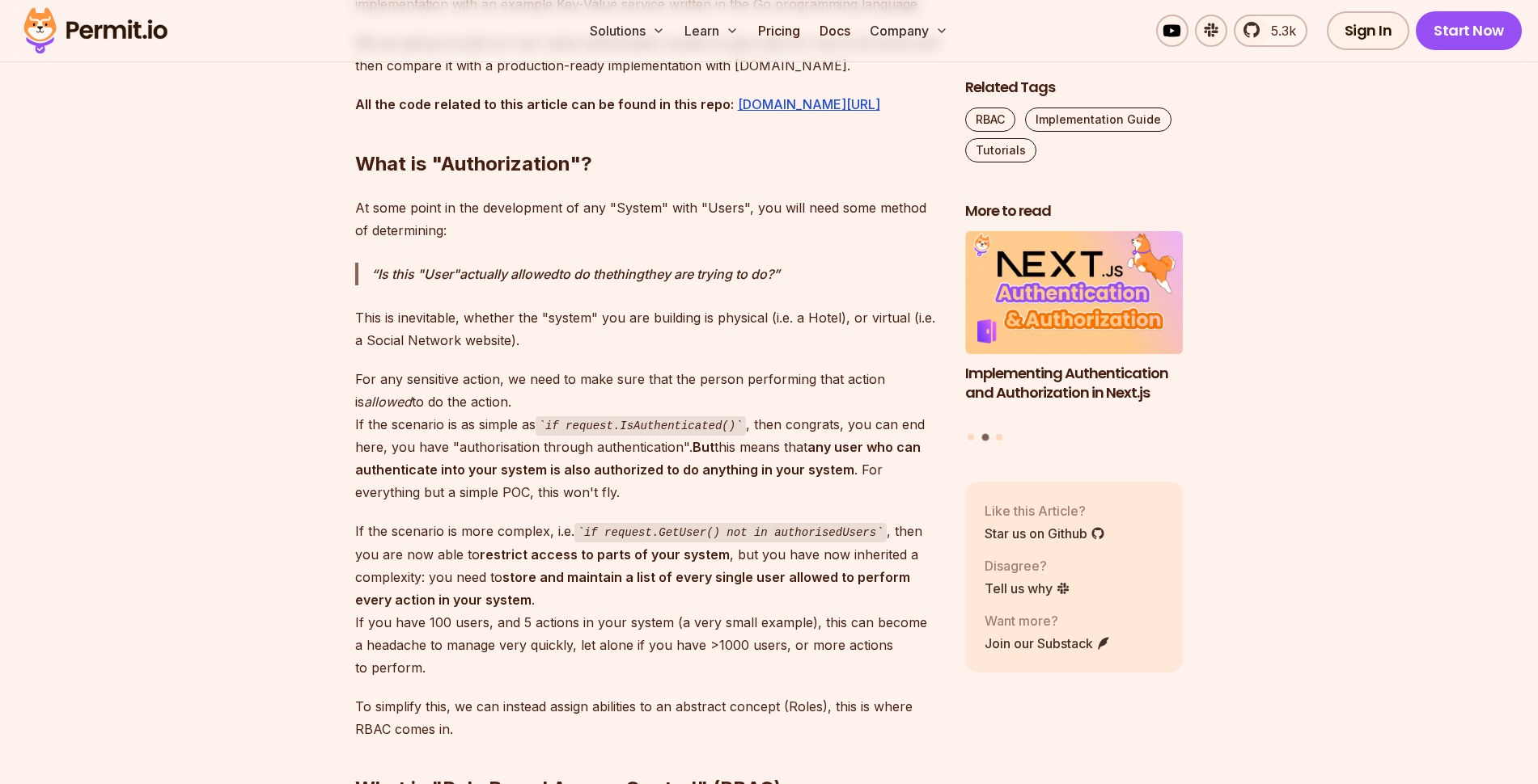
scroll to position [1553, 0]
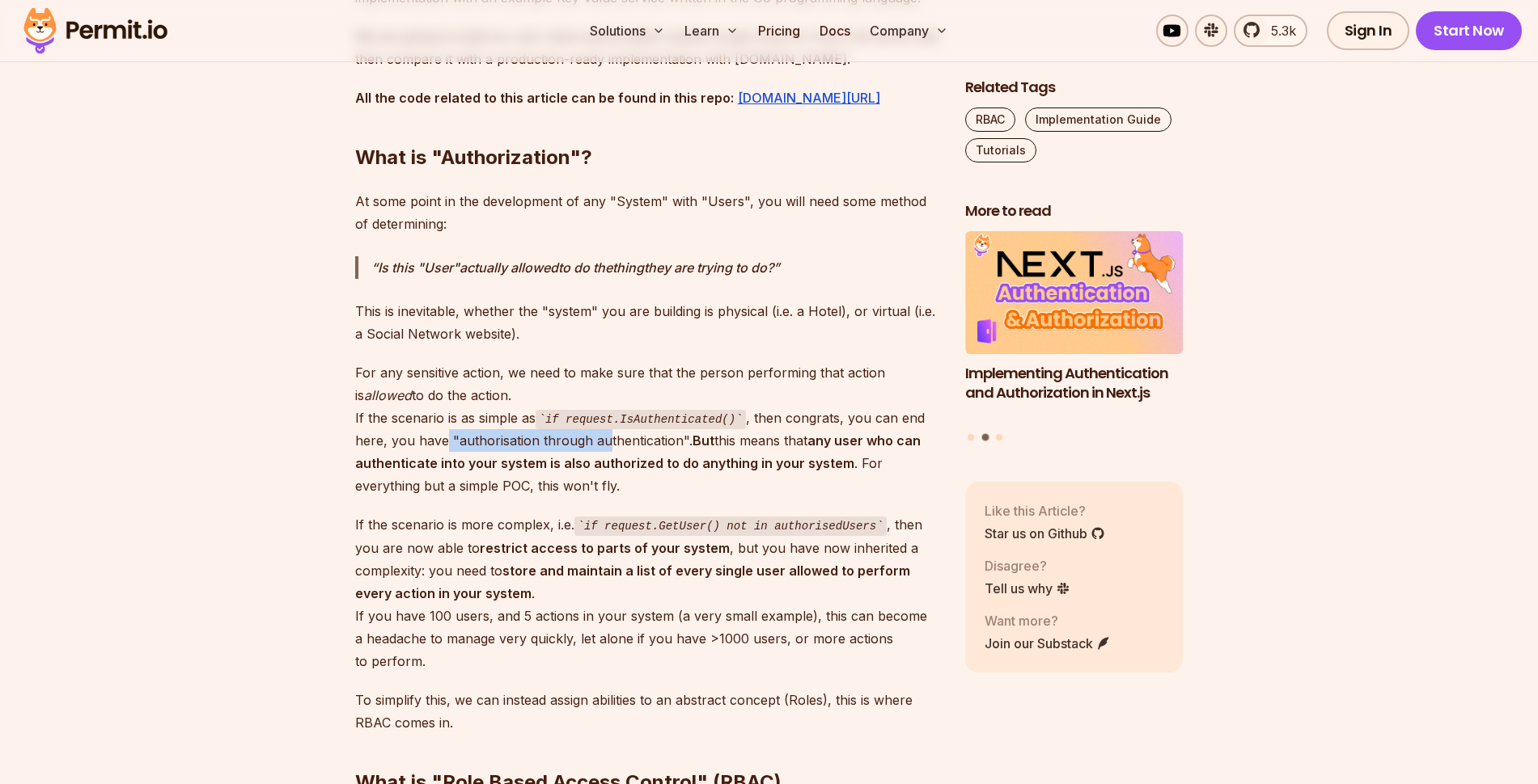
drag, startPoint x: 447, startPoint y: 421, endPoint x: 653, endPoint y: 424, distance: 206.0
click at [606, 426] on p "For any sensitive action, we need to make sure that the person performing that …" at bounding box center [647, 430] width 585 height 137
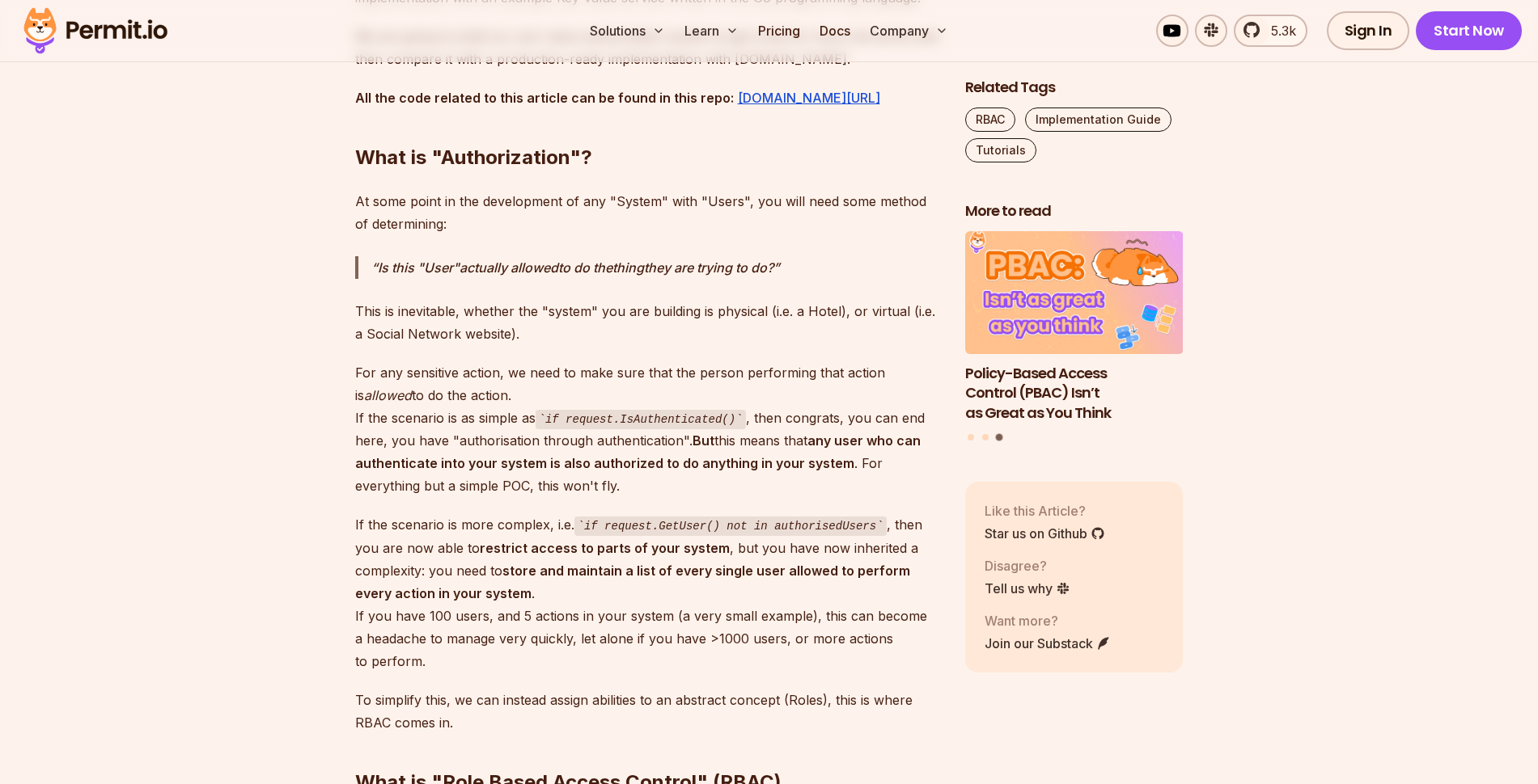
click at [608, 258] on p "Is this "User" actually allowed to do the thing they are trying to do?" at bounding box center [655, 268] width 568 height 23
click at [729, 300] on p "This is inevitable, whether the "system" you are building is physical (i.e. a H…" at bounding box center [647, 322] width 585 height 45
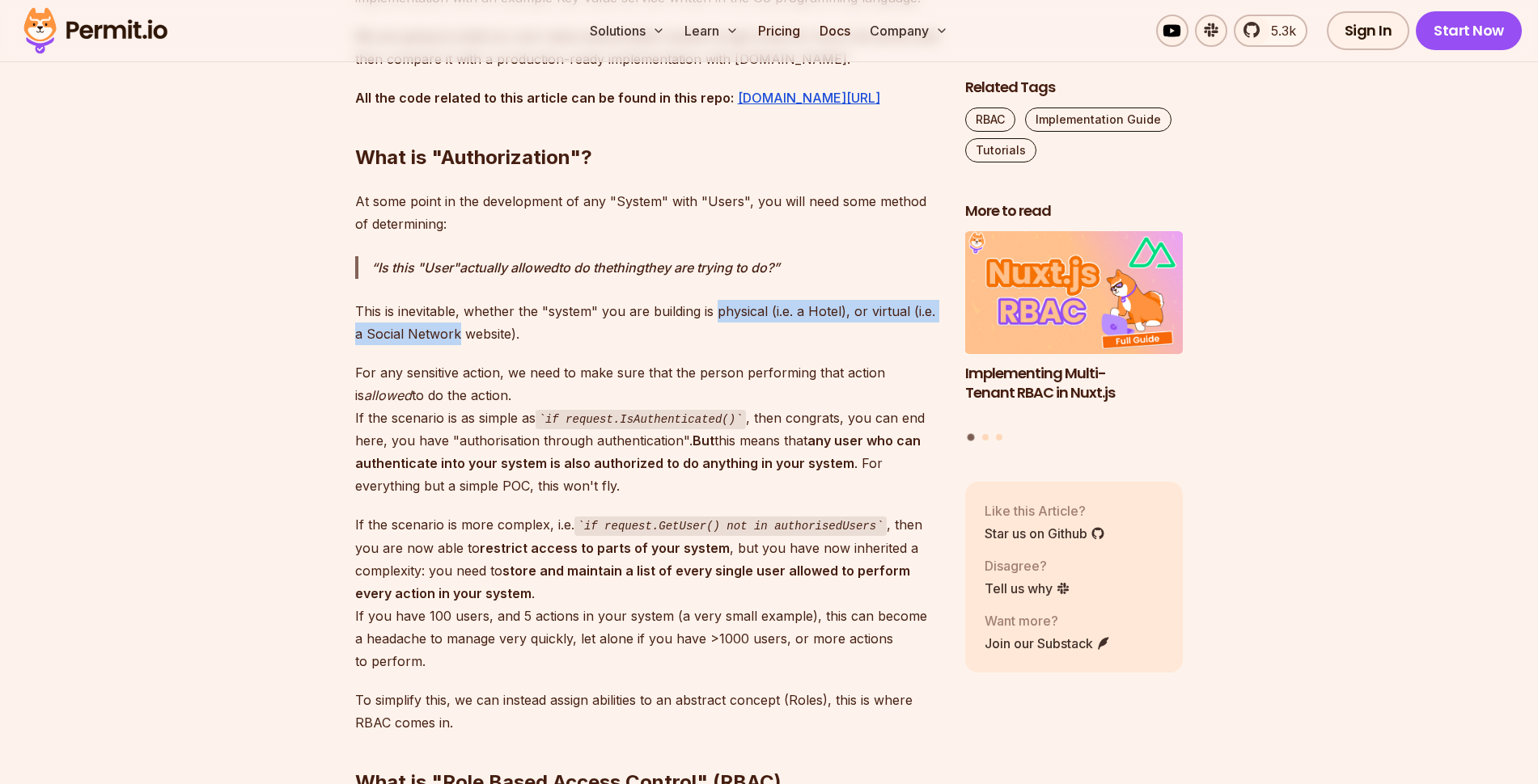
drag, startPoint x: 729, startPoint y: 290, endPoint x: 451, endPoint y: 319, distance: 279.5
click at [451, 319] on p "This is inevitable, whether the "system" you are building is physical (i.e. a H…" at bounding box center [647, 322] width 585 height 45
click at [374, 362] on p "For any sensitive action, we need to make sure that the person performing that …" at bounding box center [647, 430] width 585 height 137
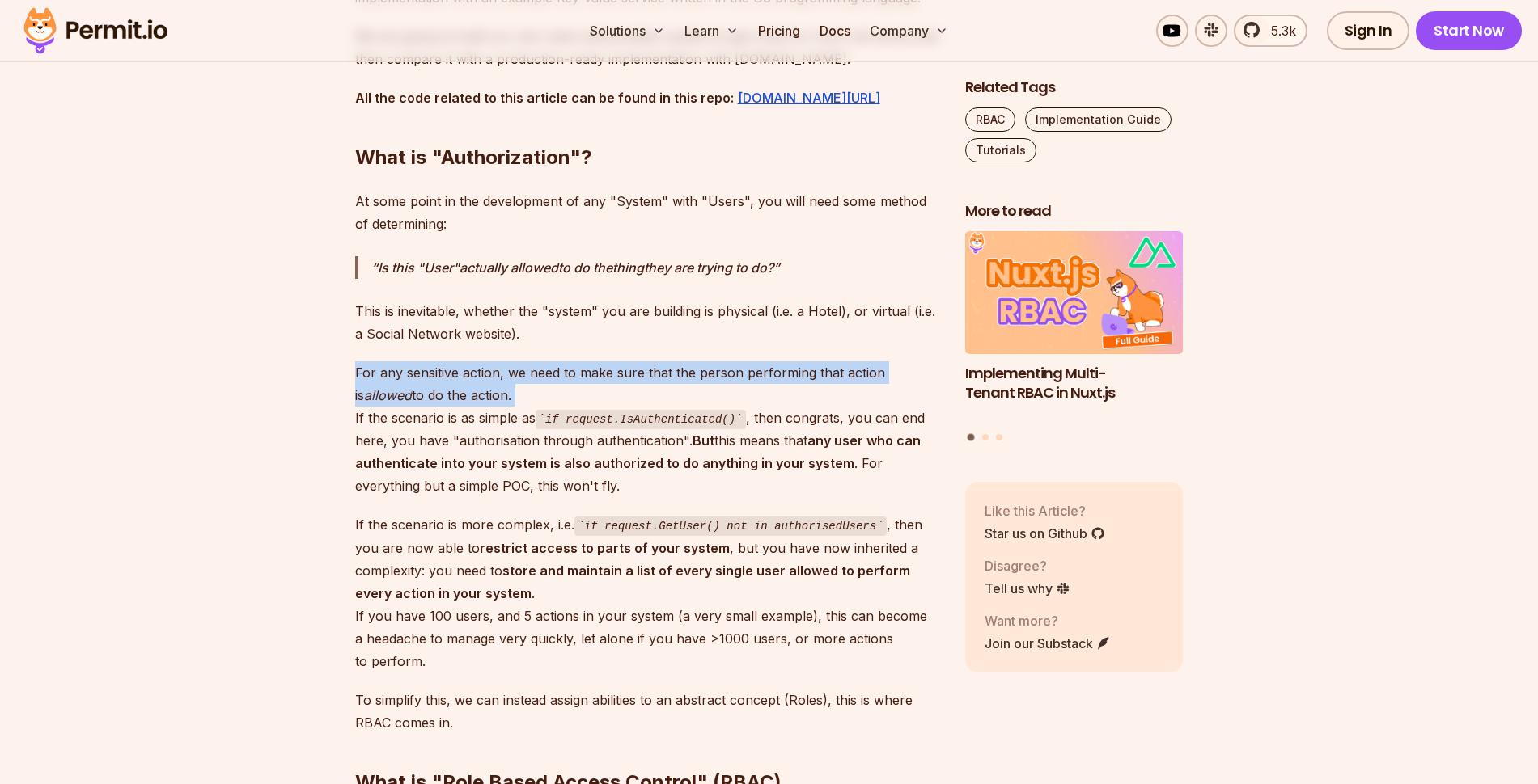
click at [374, 362] on p "For any sensitive action, we need to make sure that the person performing that …" at bounding box center [647, 430] width 585 height 137
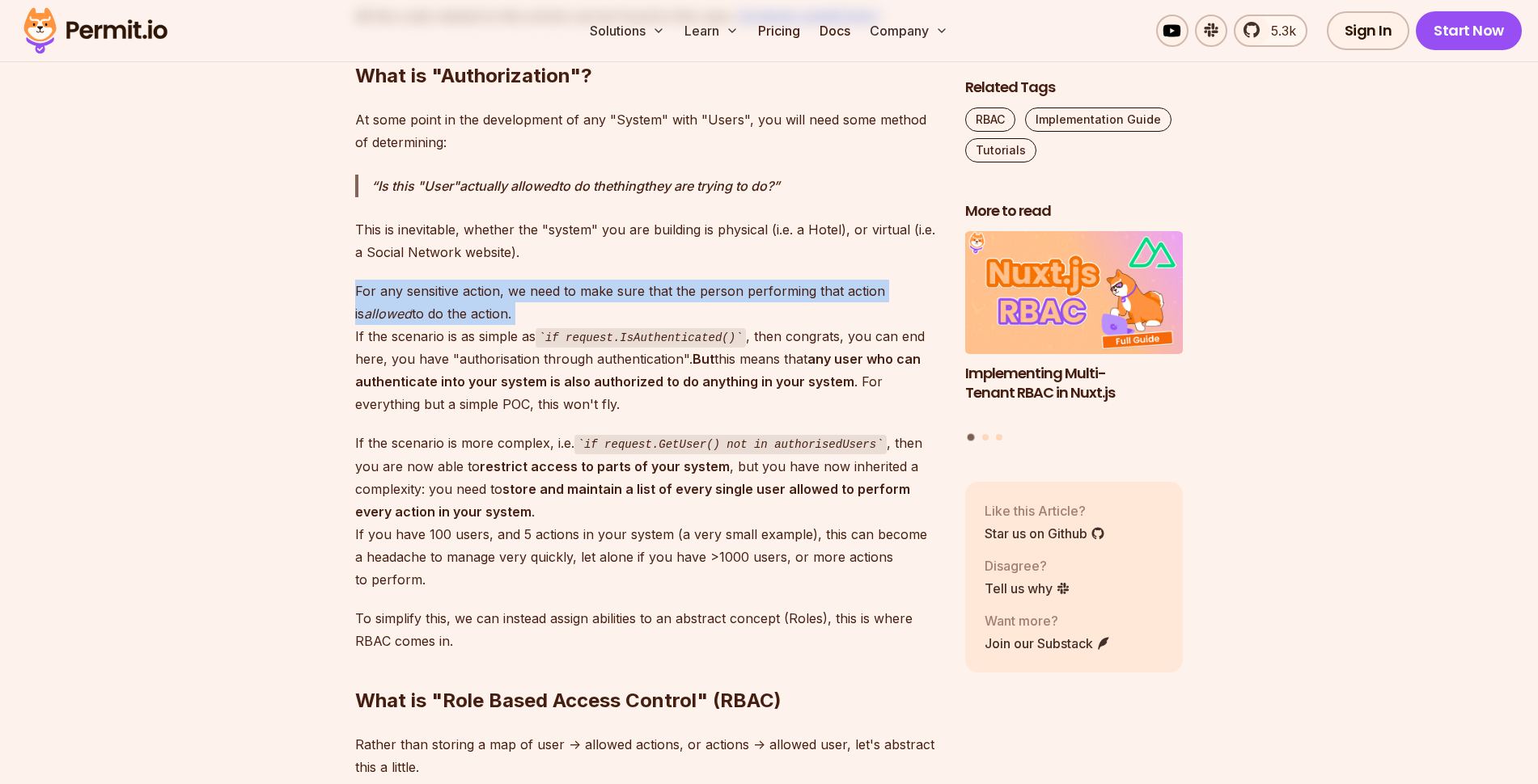
scroll to position [1649, 0]
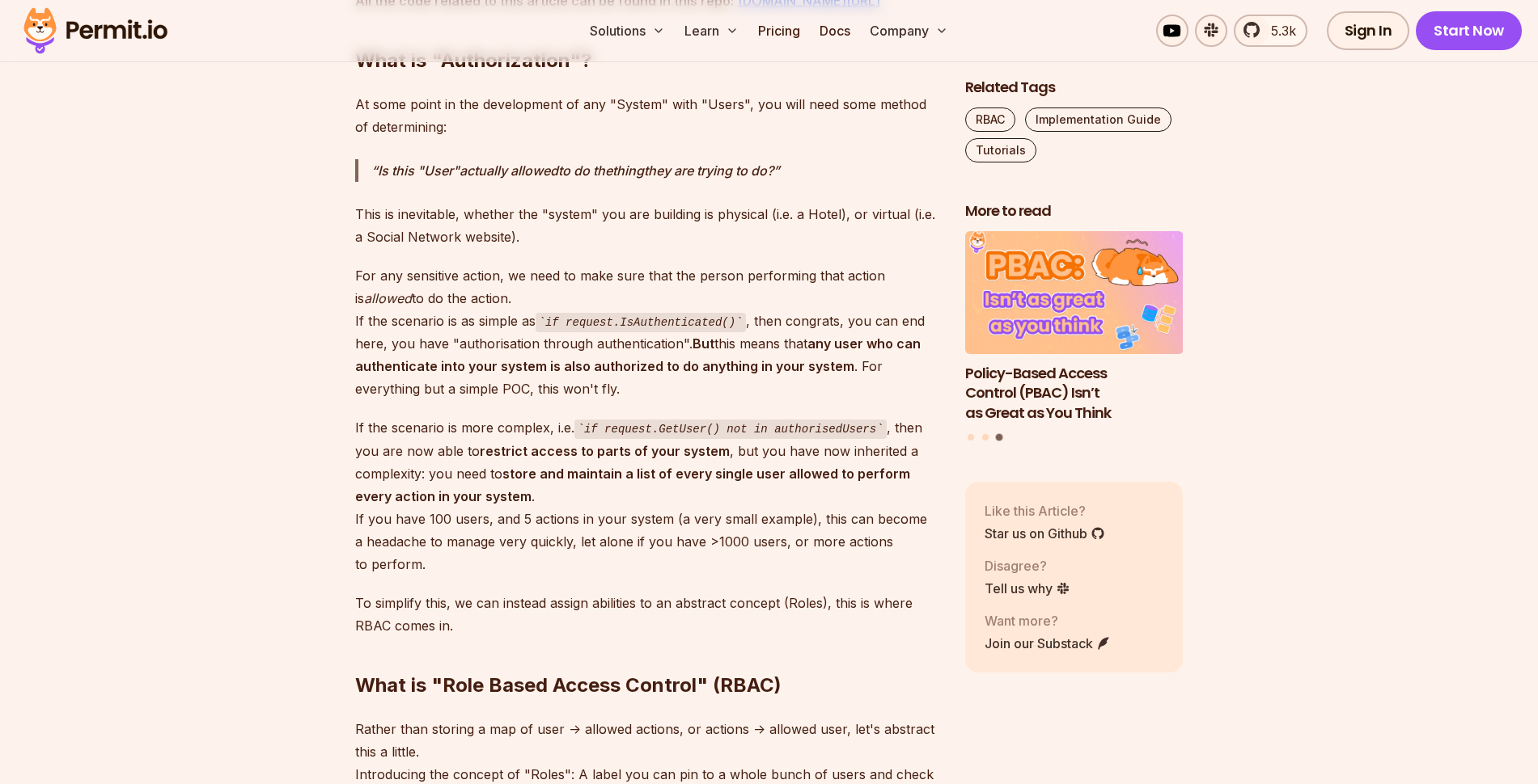
click at [390, 476] on strong "store and maintain a list of every single user allowed to perform every action …" at bounding box center [633, 485] width 555 height 39
click at [390, 477] on strong "store and maintain a list of every single user allowed to perform every action …" at bounding box center [633, 485] width 555 height 39
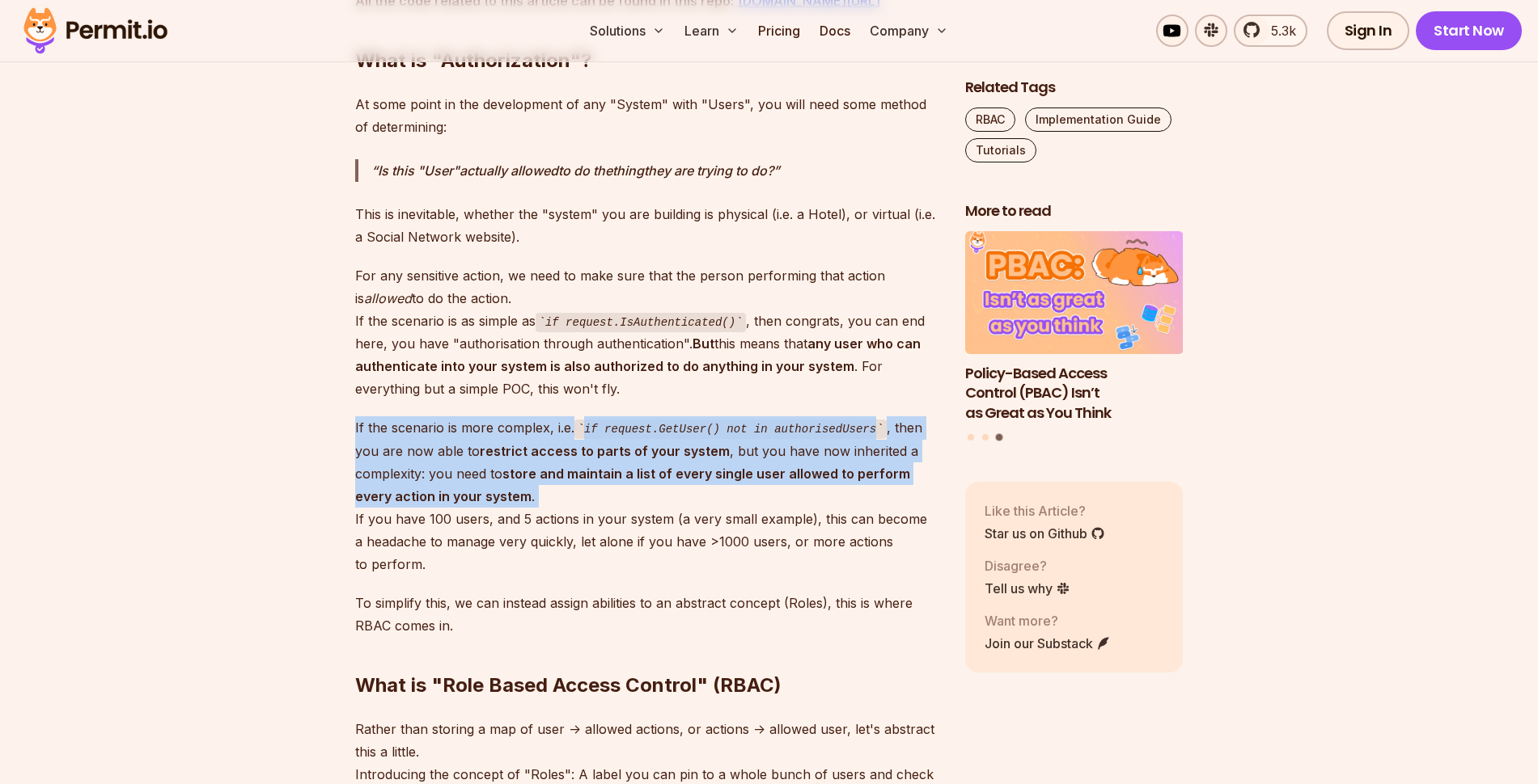
click at [390, 479] on strong "store and maintain a list of every single user allowed to perform every action …" at bounding box center [633, 485] width 555 height 39
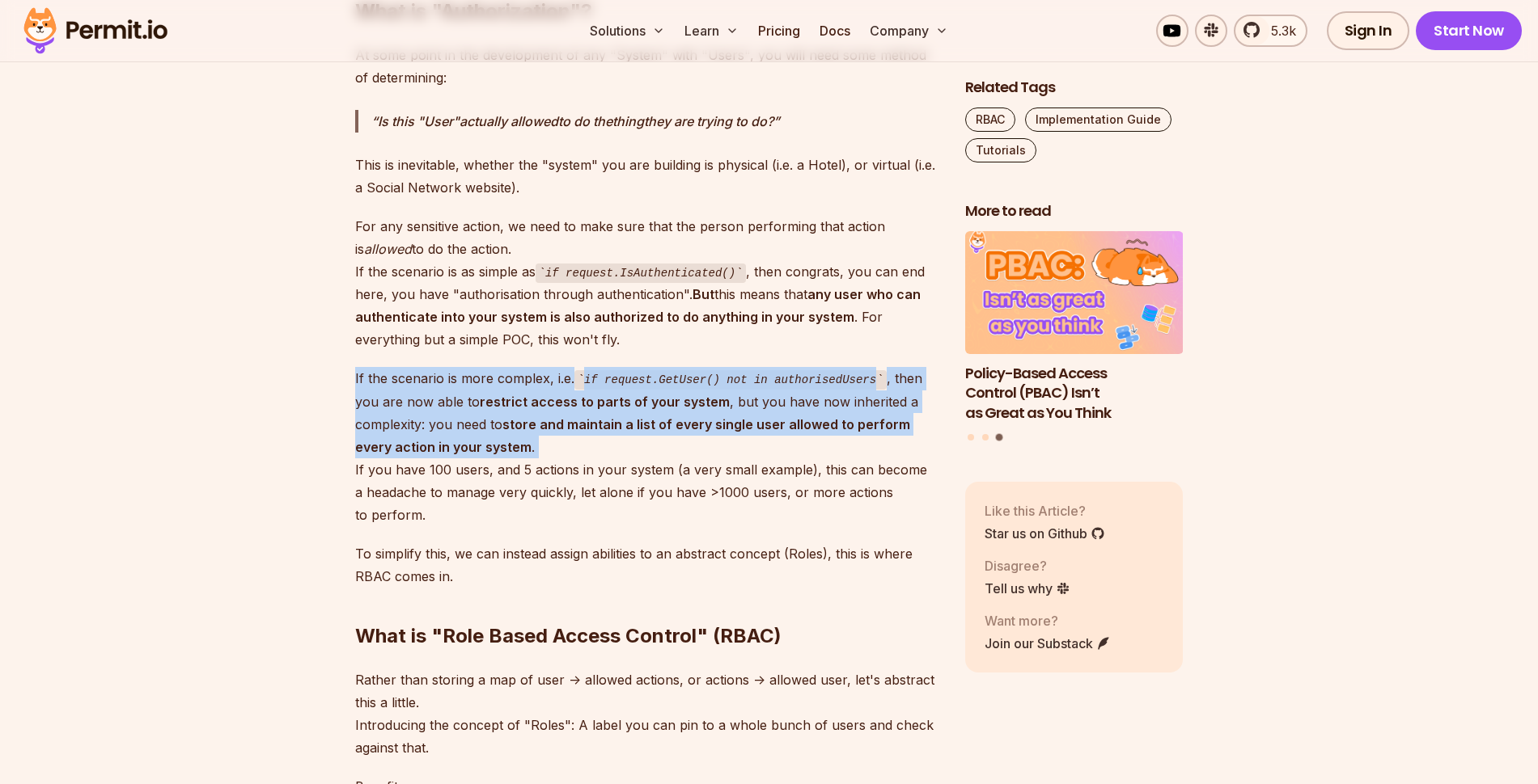
scroll to position [1747, 0]
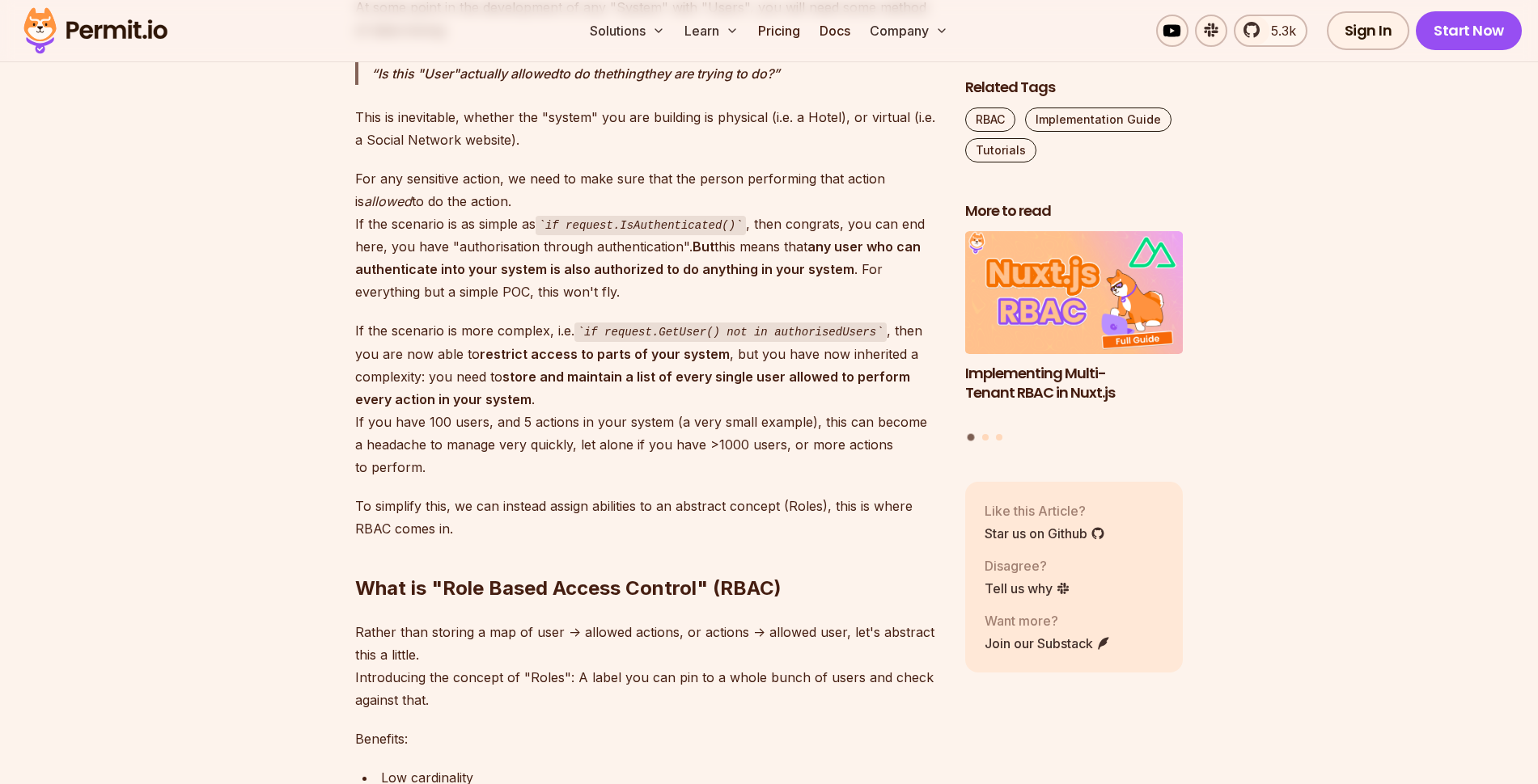
click at [462, 495] on p "To simplify this, we can instead assign abilities to an abstract concept (Roles…" at bounding box center [647, 517] width 585 height 45
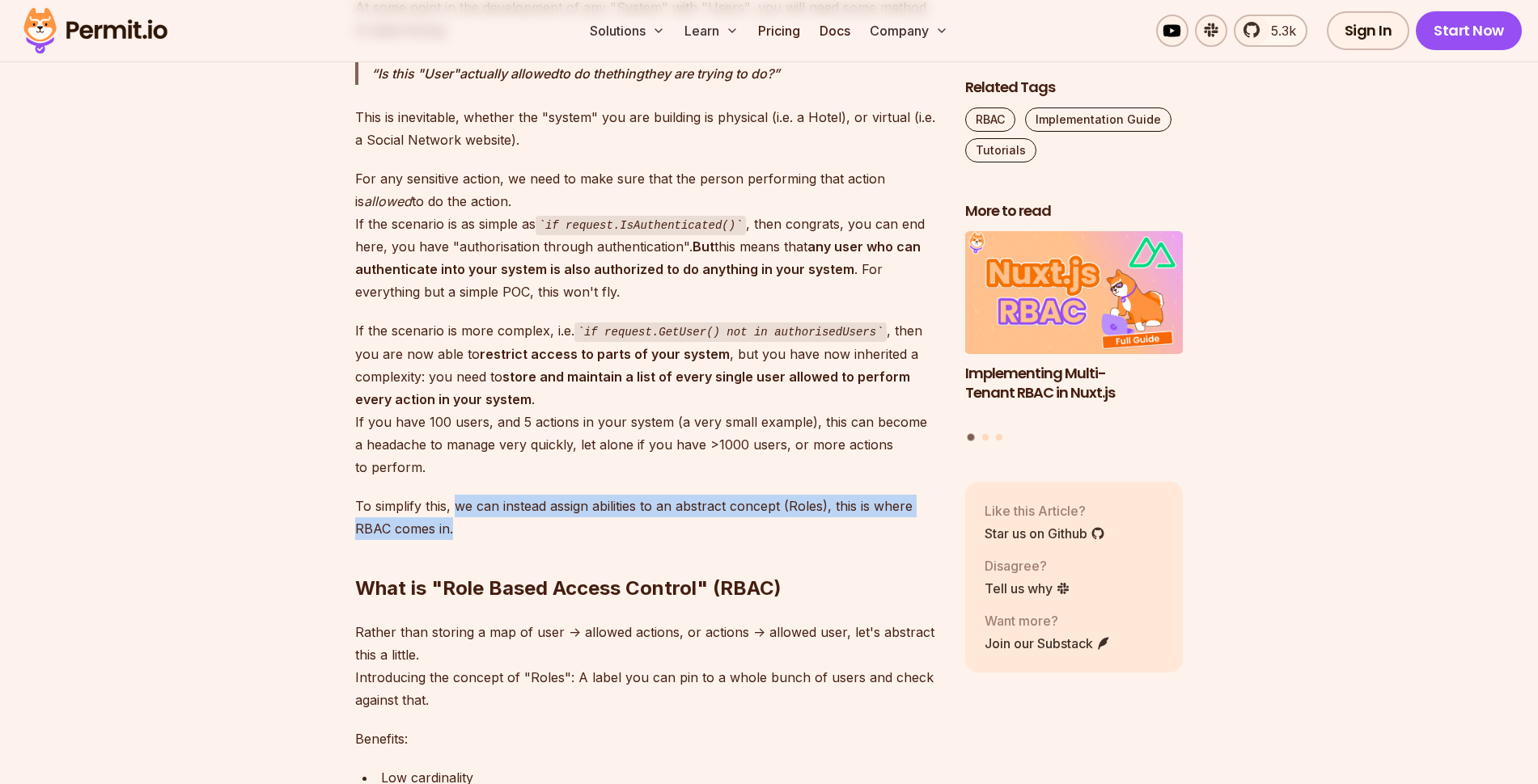
drag, startPoint x: 462, startPoint y: 487, endPoint x: 450, endPoint y: 513, distance: 28.6
click at [450, 513] on p "To simplify this, we can instead assign abilities to an abstract concept (Roles…" at bounding box center [647, 517] width 585 height 45
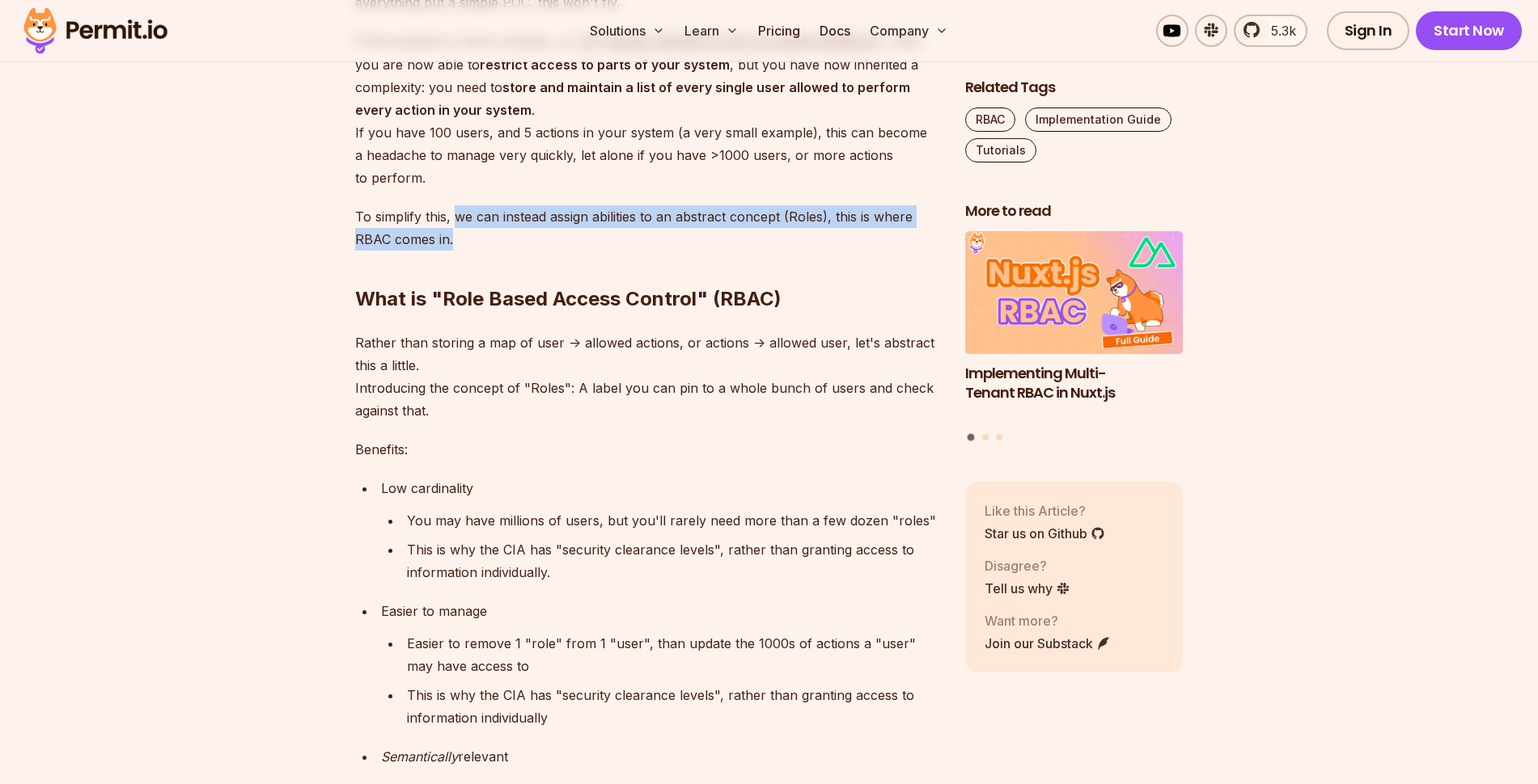
scroll to position [2037, 0]
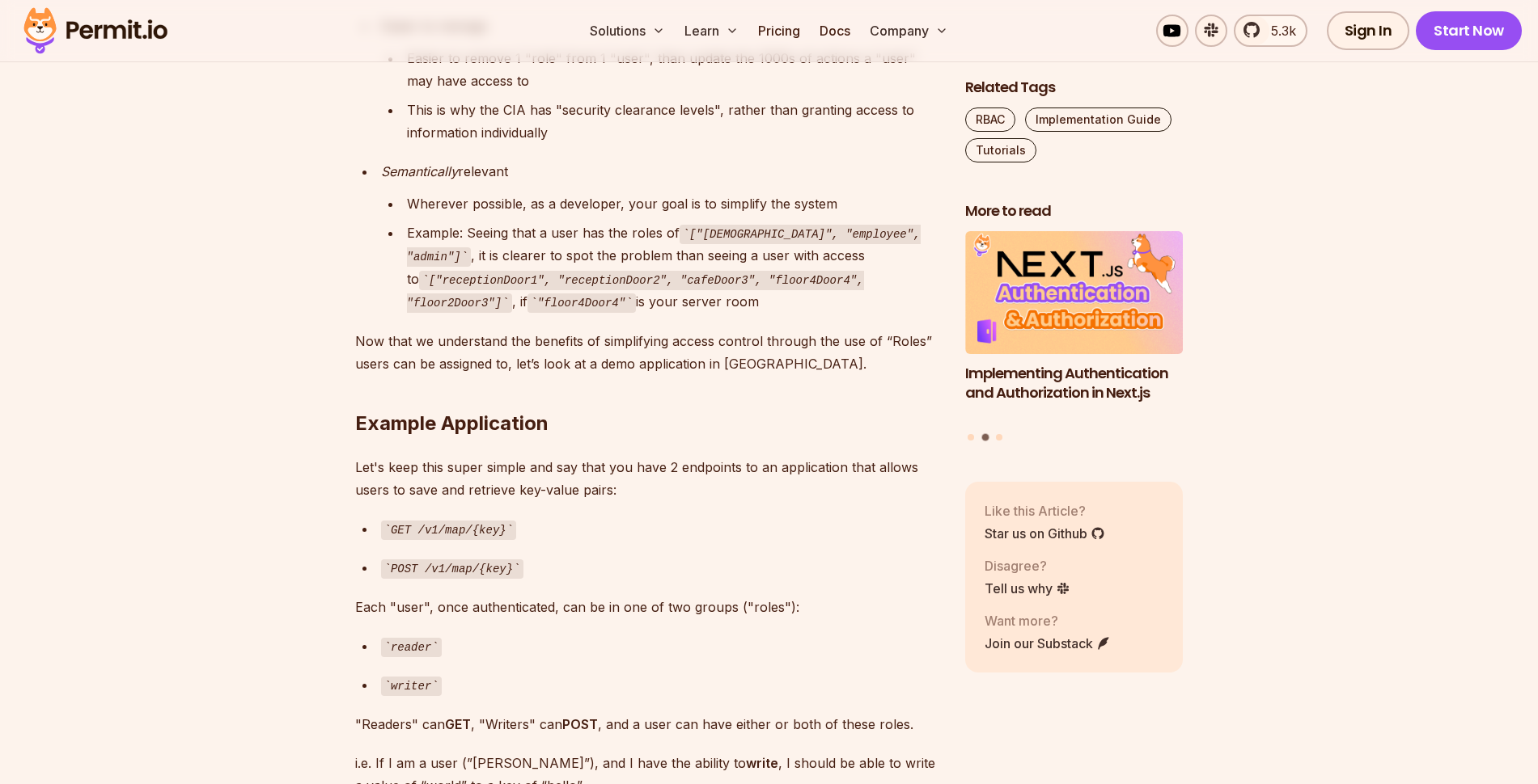
scroll to position [2717, 0]
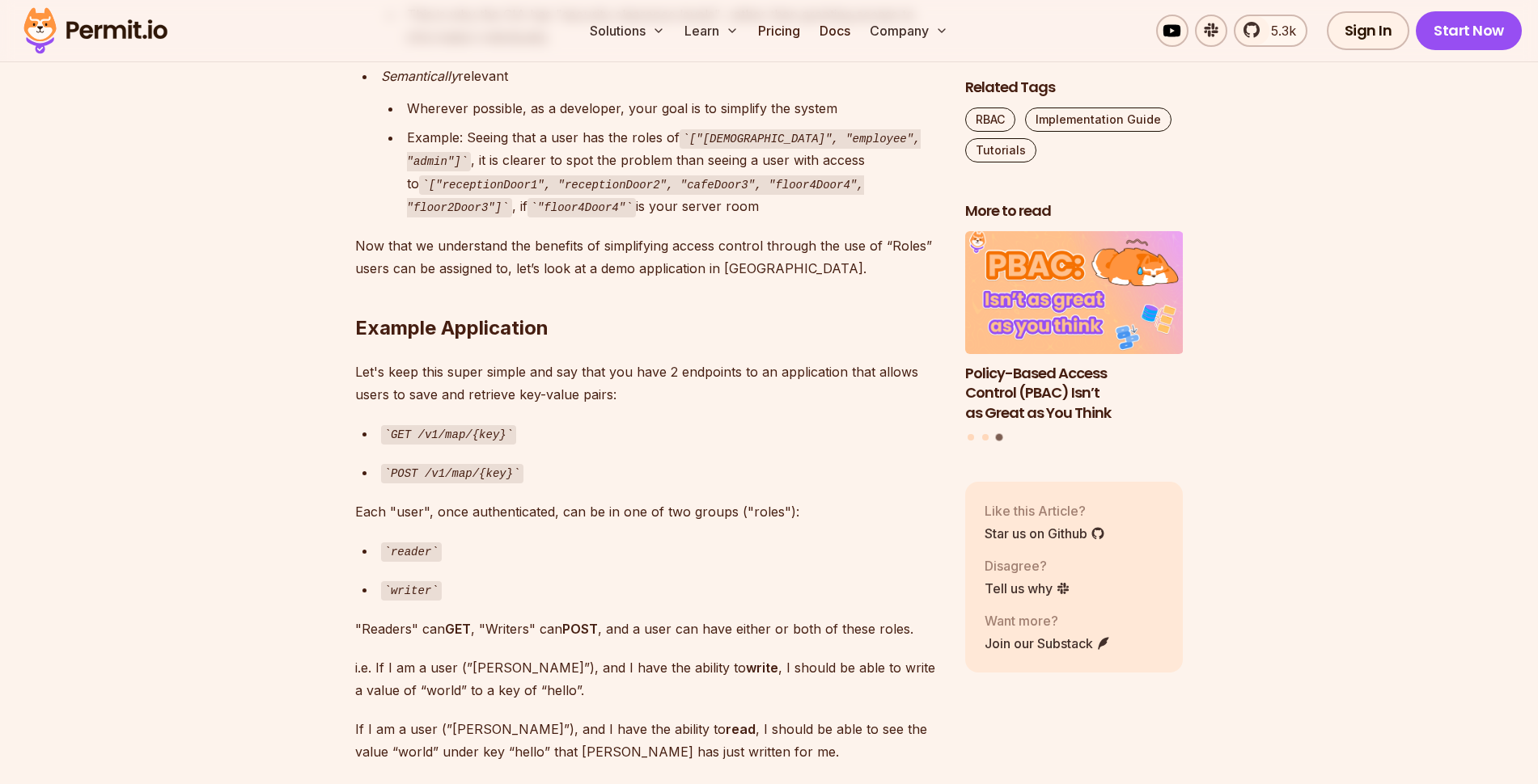
click at [382, 500] on p "Each "user", once authenticated, can be in one of two groups ("roles"):" at bounding box center [647, 512] width 585 height 23
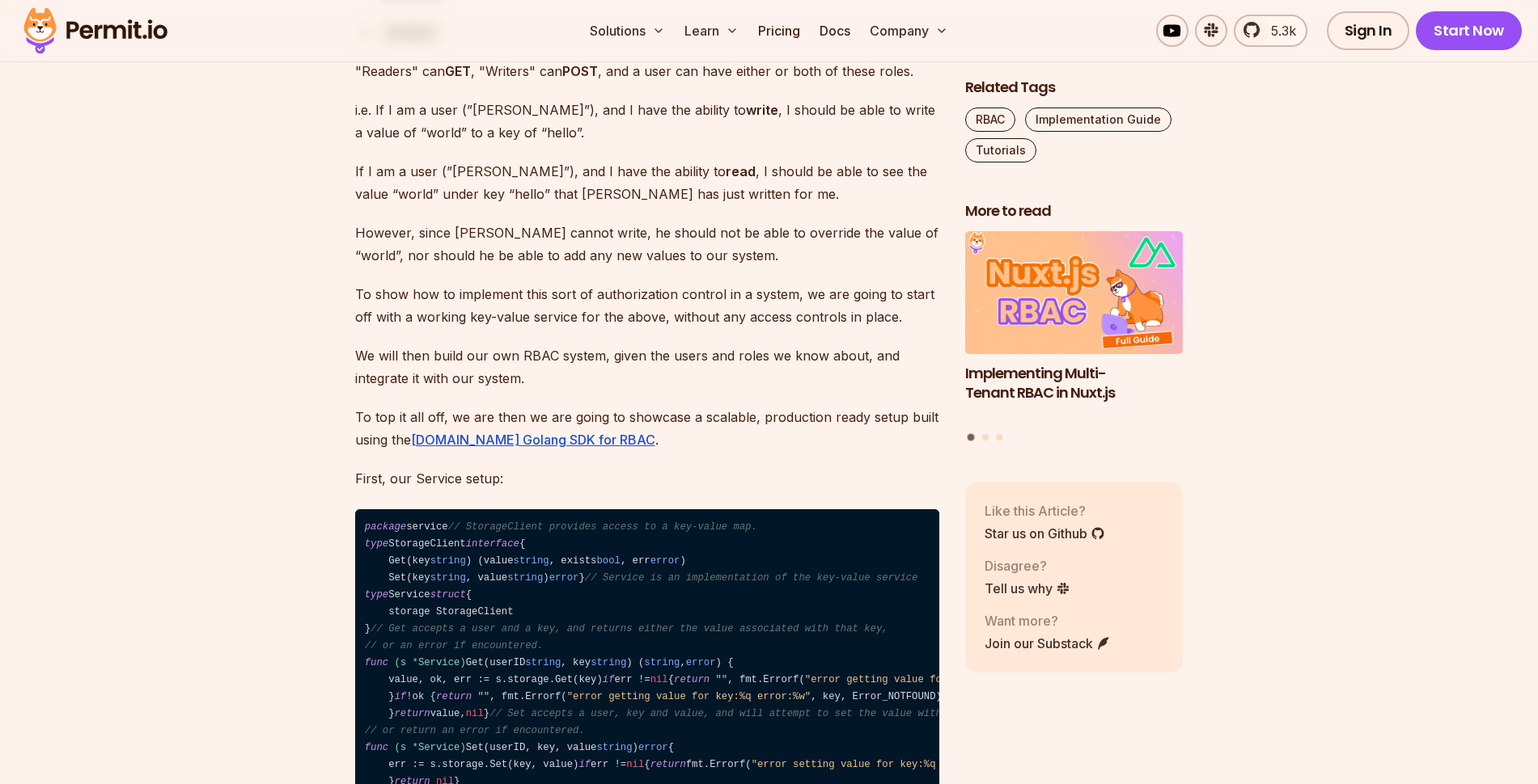
scroll to position [3008, 0]
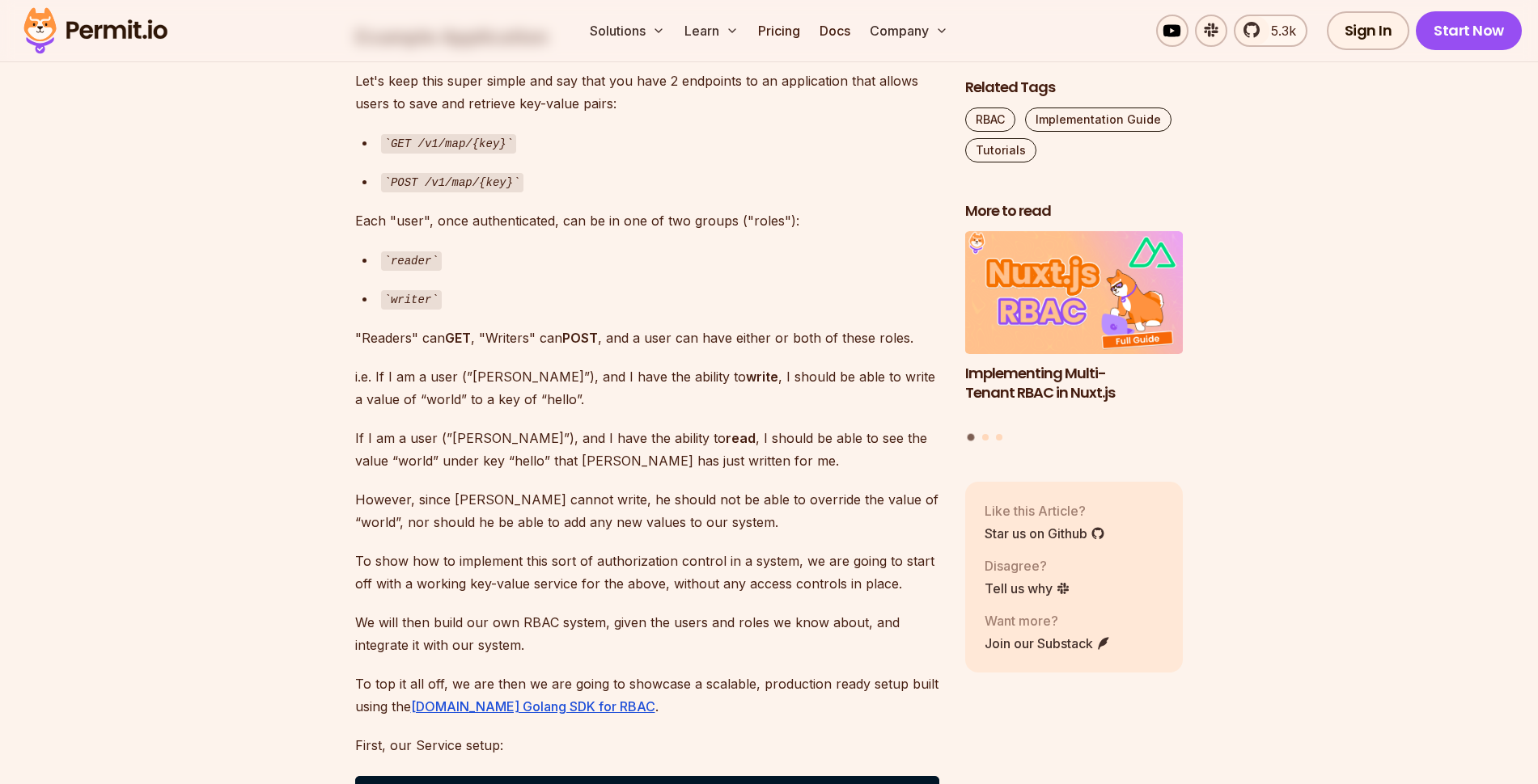
click at [889, 427] on p "If I am a user (”[PERSON_NAME]”), and I have the ability to read , I should be …" at bounding box center [647, 449] width 585 height 45
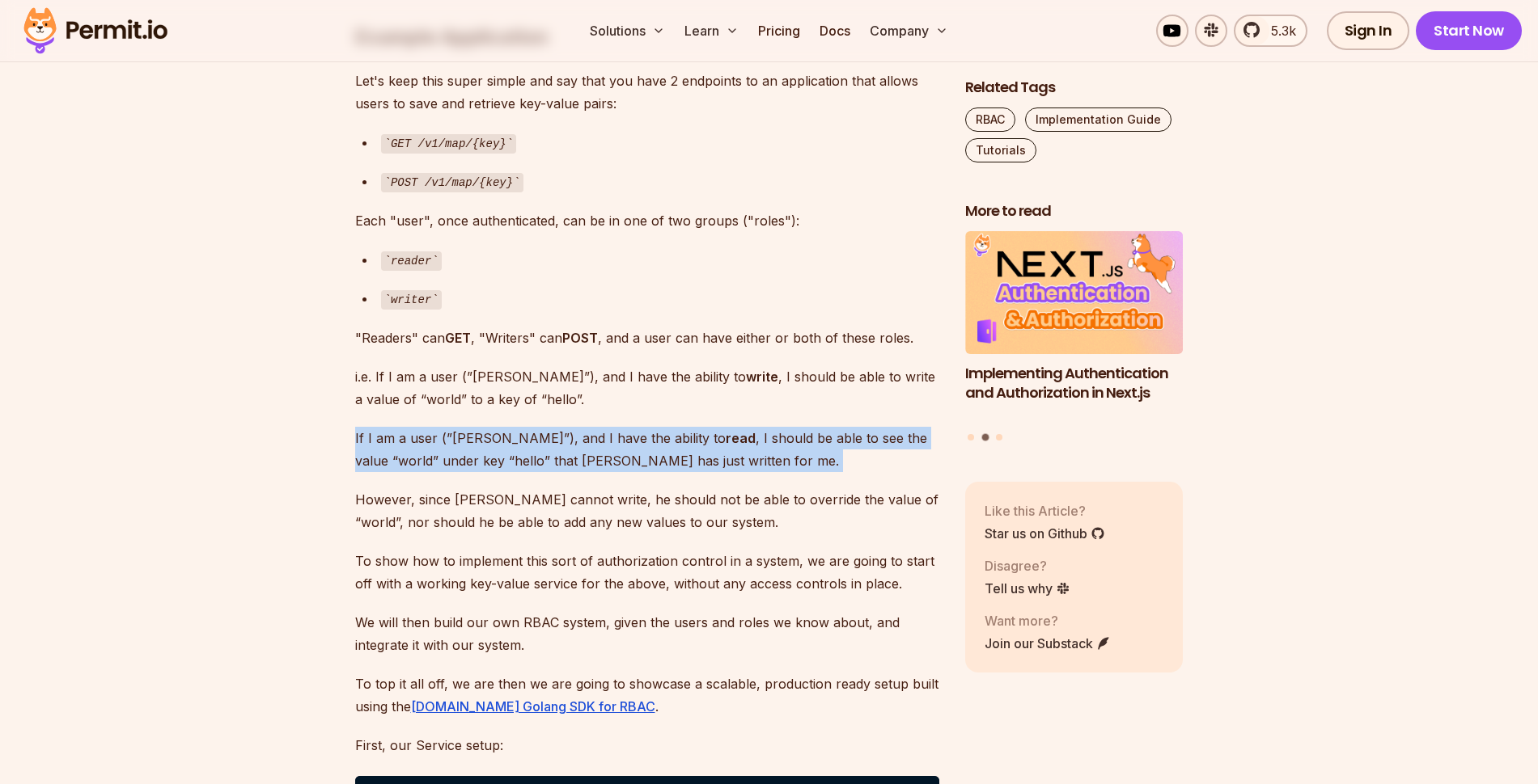
click at [889, 427] on p "If I am a user (”[PERSON_NAME]”), and I have the ability to read , I should be …" at bounding box center [647, 449] width 585 height 45
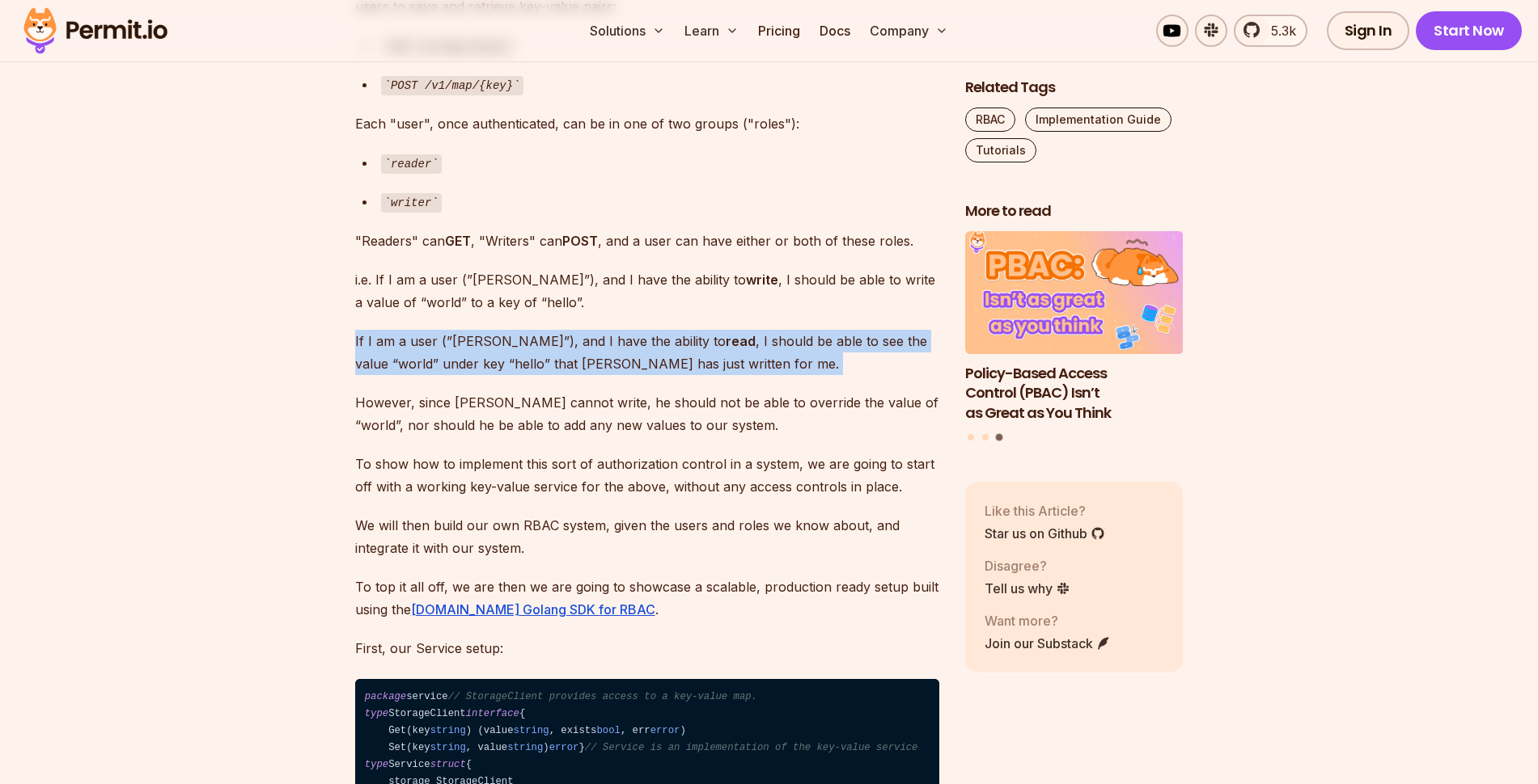
scroll to position [3202, 0]
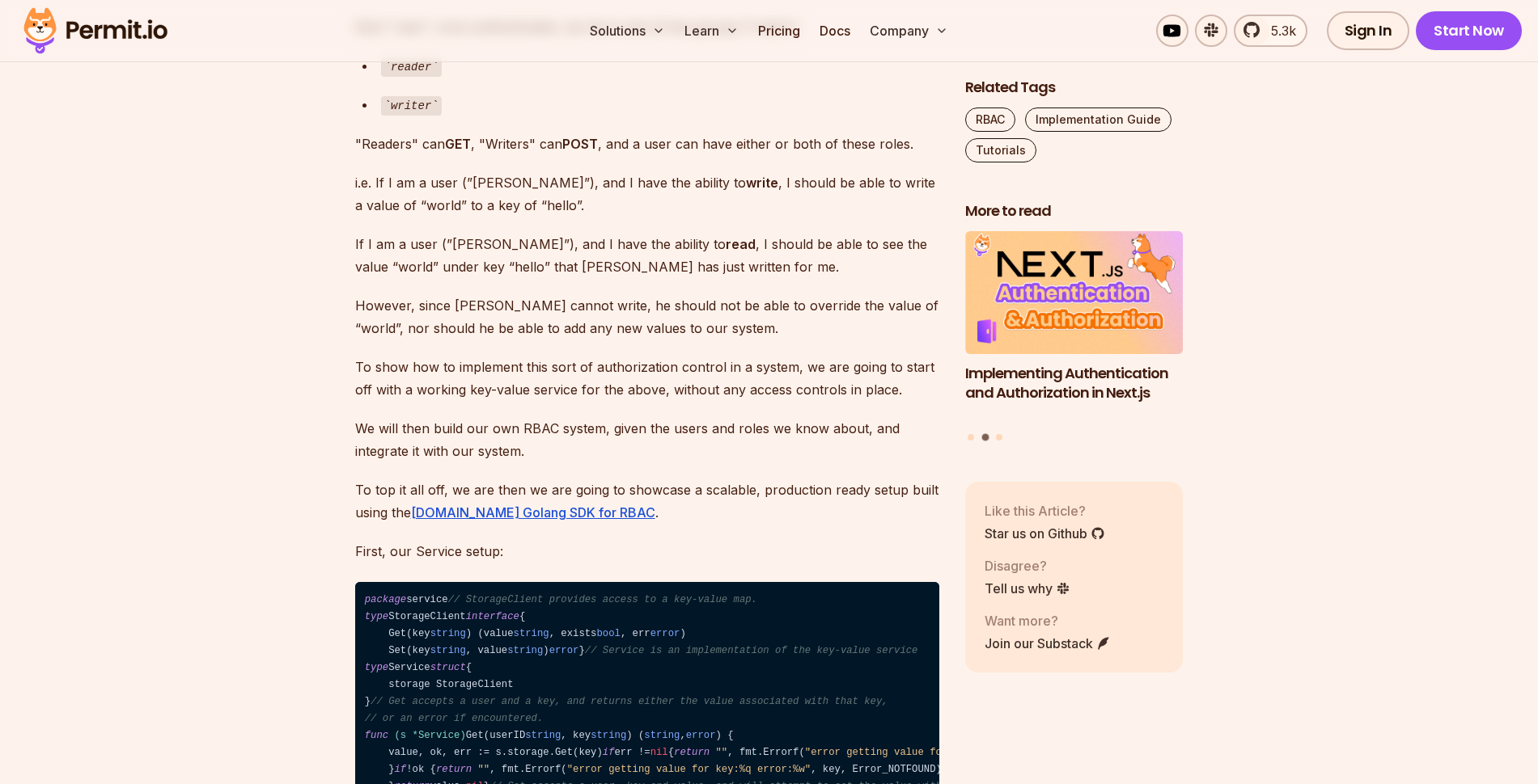
click at [611, 417] on p "We will then build our own RBAC system, given the users and roles we know about…" at bounding box center [647, 439] width 585 height 45
drag, startPoint x: 611, startPoint y: 407, endPoint x: 868, endPoint y: 420, distance: 257.3
click at [863, 419] on p "We will then build our own RBAC system, given the users and roles we know about…" at bounding box center [647, 439] width 585 height 45
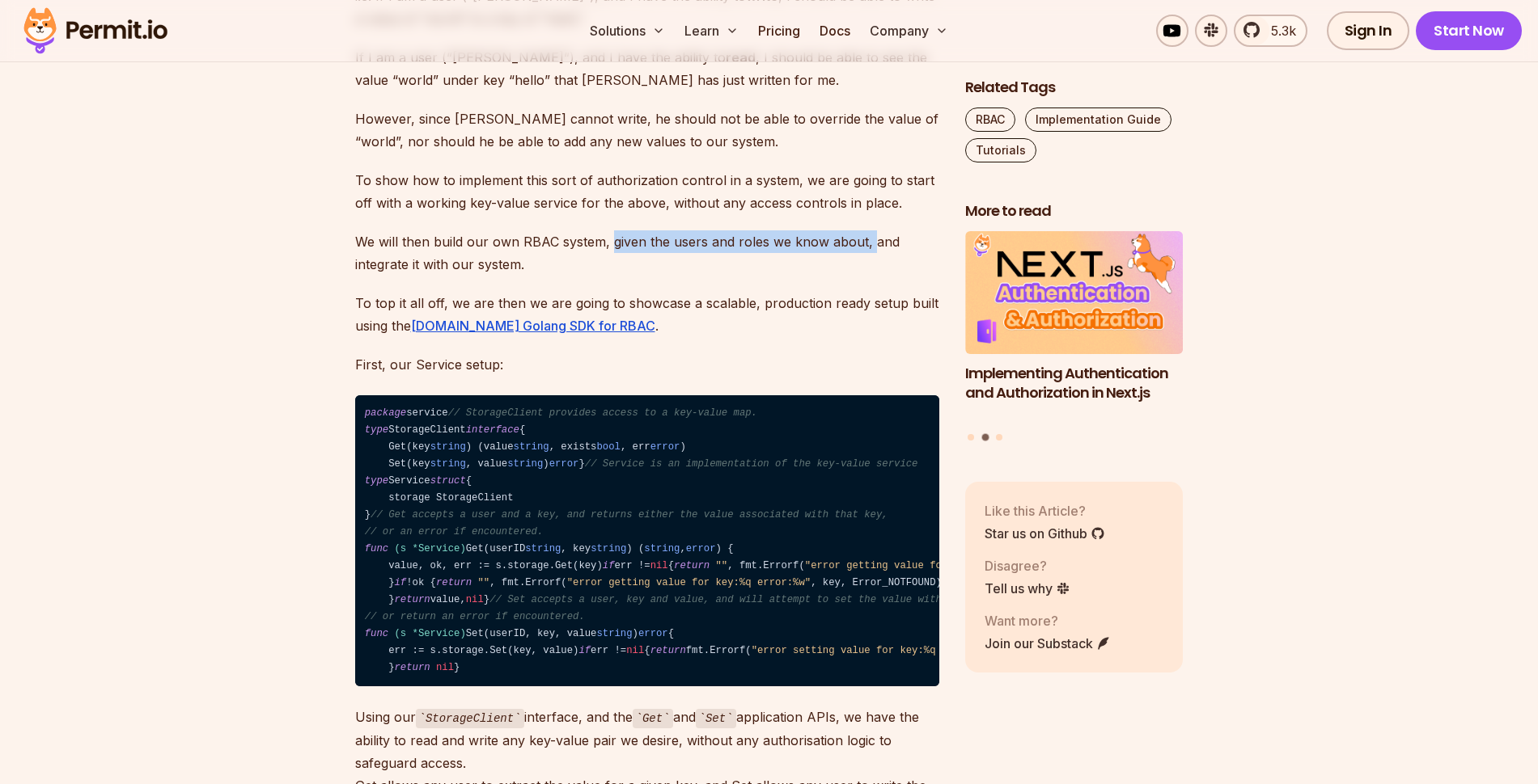
scroll to position [3396, 0]
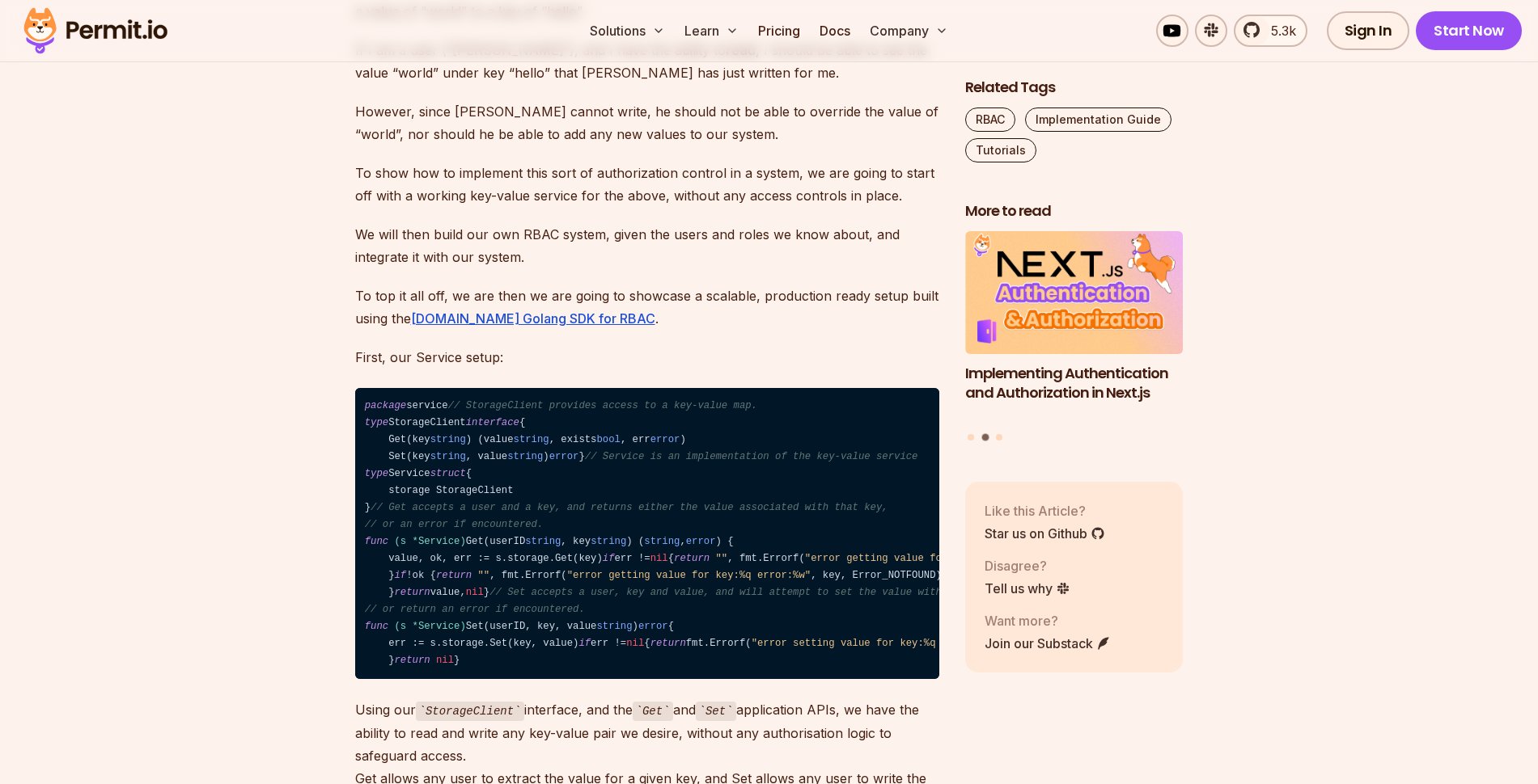
click at [398, 285] on p "To top it all off, we are then we are going to showcase a scalable, production …" at bounding box center [647, 307] width 585 height 45
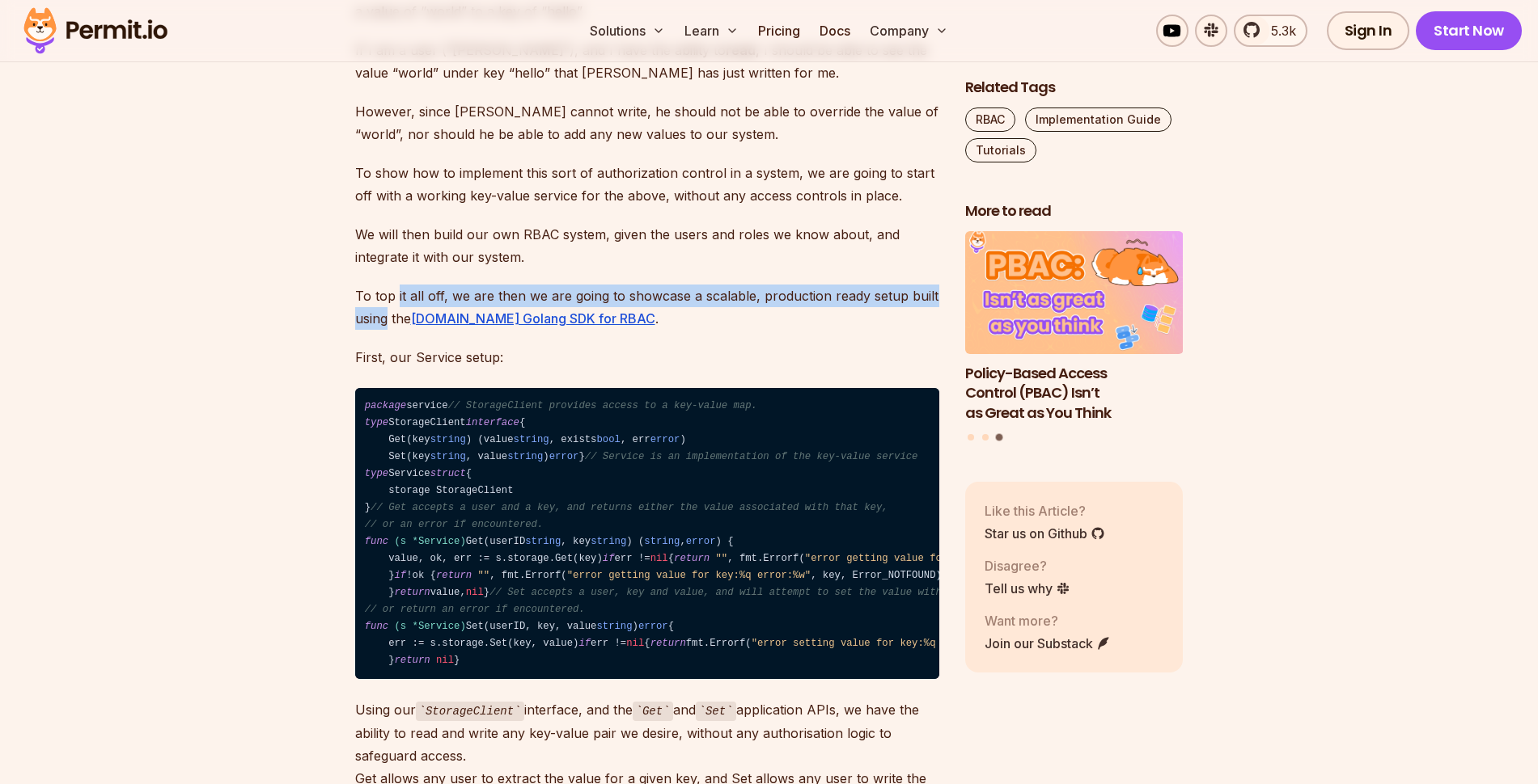
drag, startPoint x: 398, startPoint y: 280, endPoint x: 366, endPoint y: 300, distance: 37.7
click at [366, 300] on p "To top it all off, we are then we are going to showcase a scalable, production …" at bounding box center [647, 307] width 585 height 45
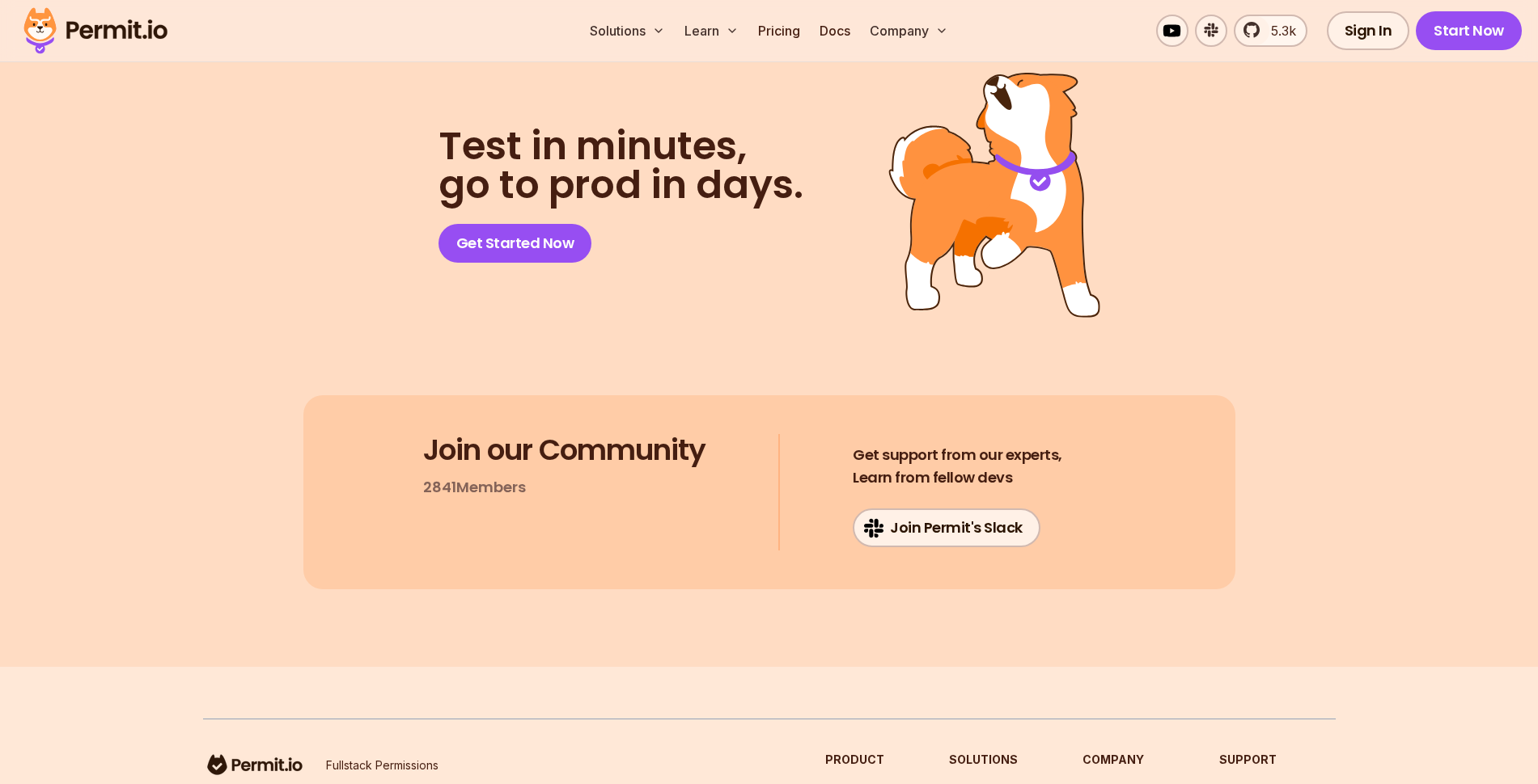
scroll to position [9315, 0]
